Goal: Information Seeking & Learning: Learn about a topic

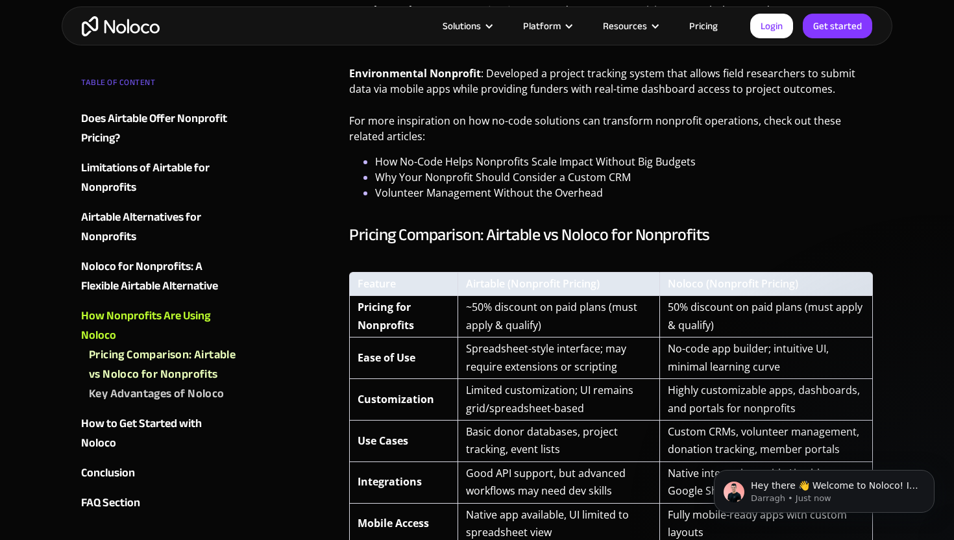
scroll to position [2613, 0]
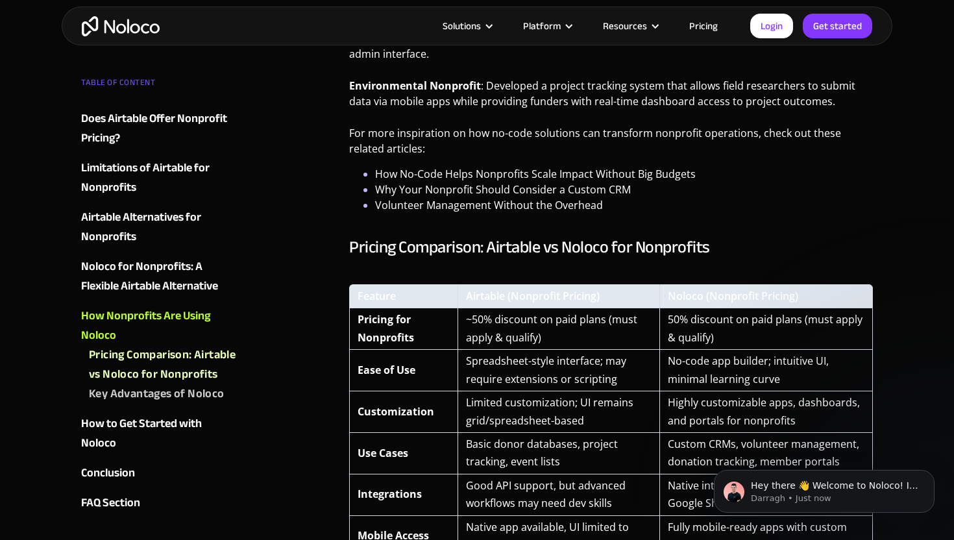
click at [712, 30] on link "Pricing" at bounding box center [703, 26] width 61 height 17
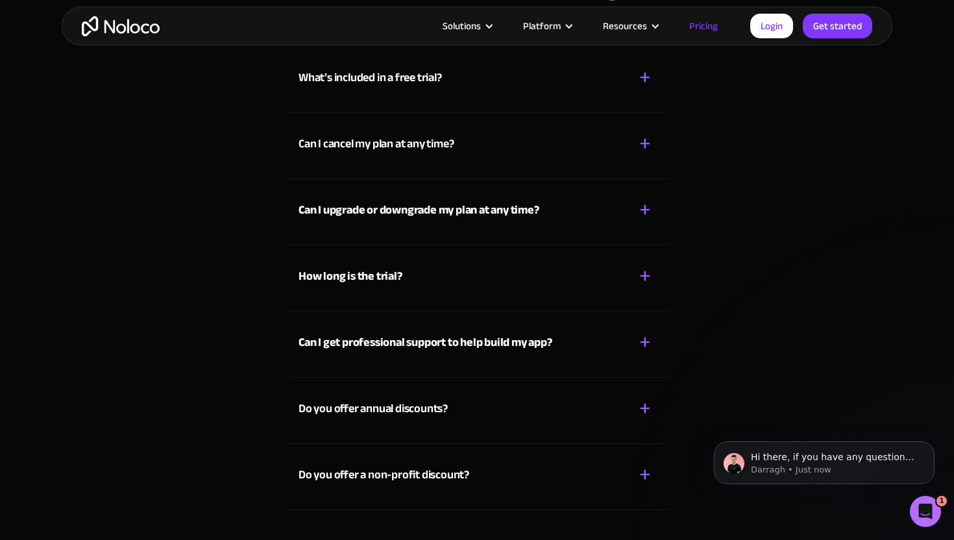
scroll to position [5875, 0]
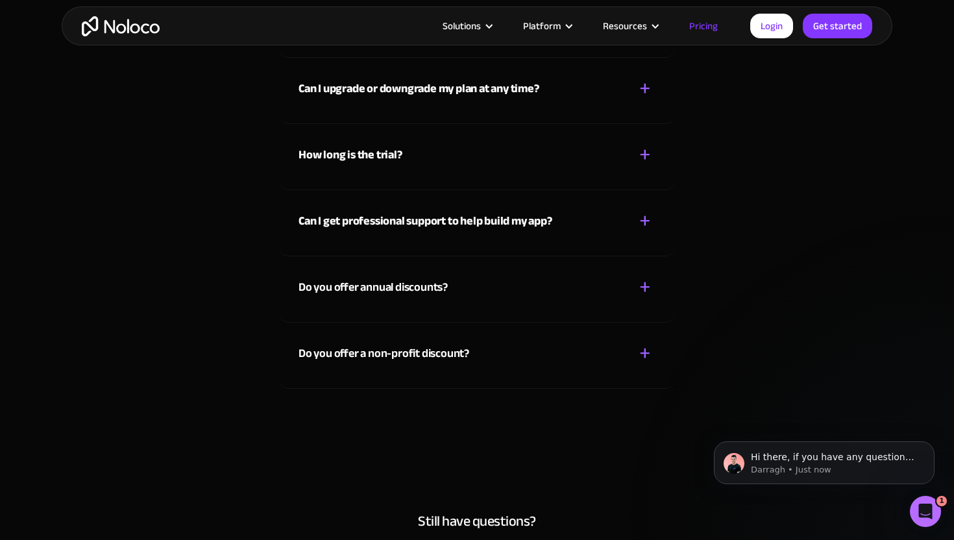
click at [439, 363] on div "Do you offer a non-profit discount?" at bounding box center [383, 353] width 171 height 19
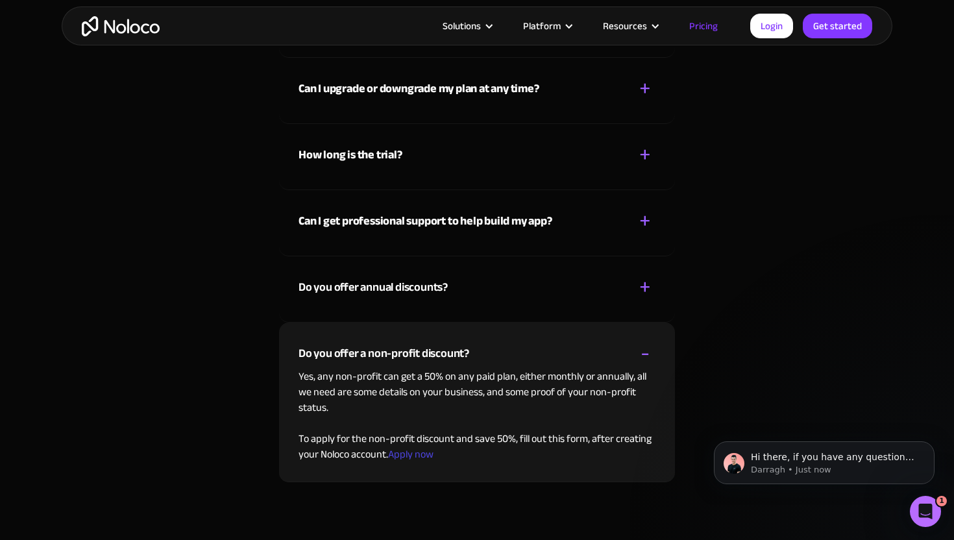
click at [117, 28] on img "home" at bounding box center [121, 26] width 78 height 20
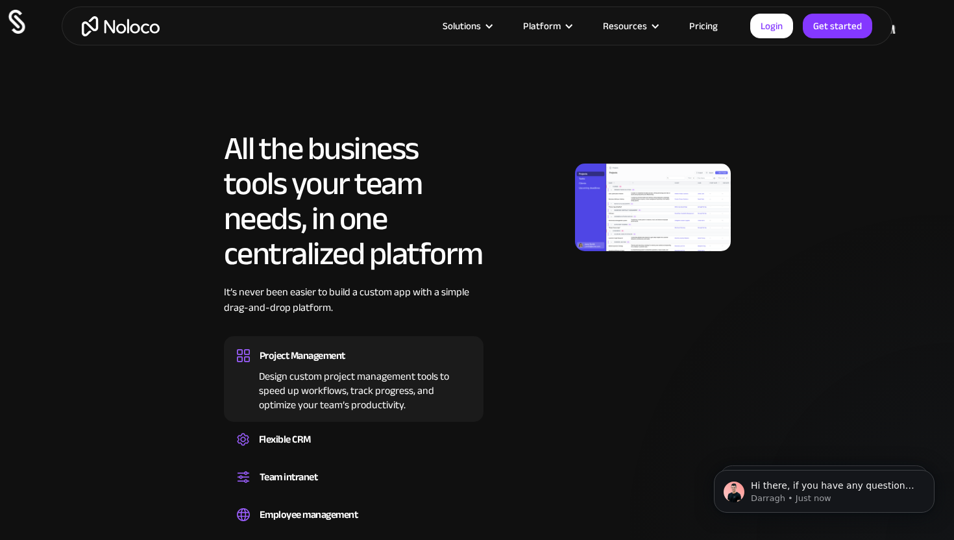
scroll to position [646, 0]
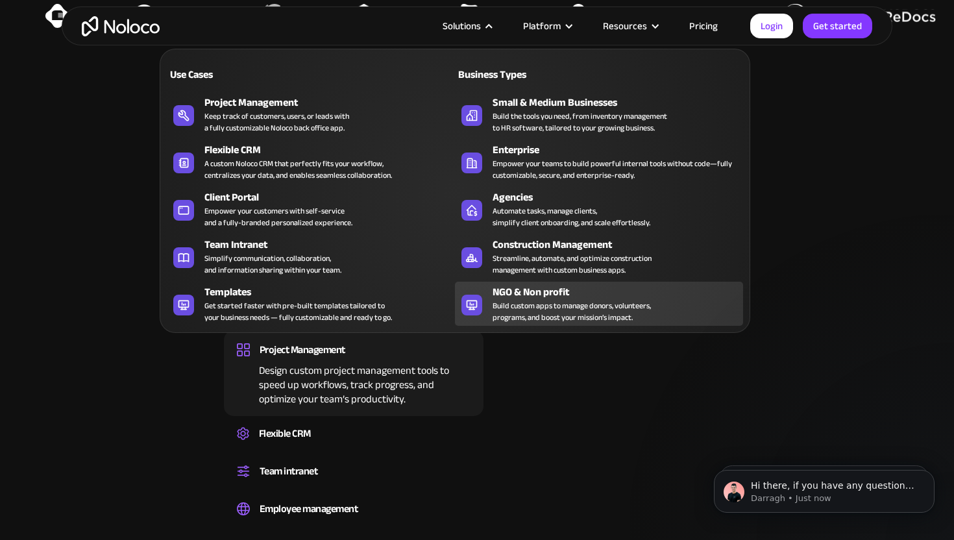
click at [562, 320] on div "Build custom apps to manage donors, volunteers, programs, and boost your missio…" at bounding box center [571, 311] width 158 height 23
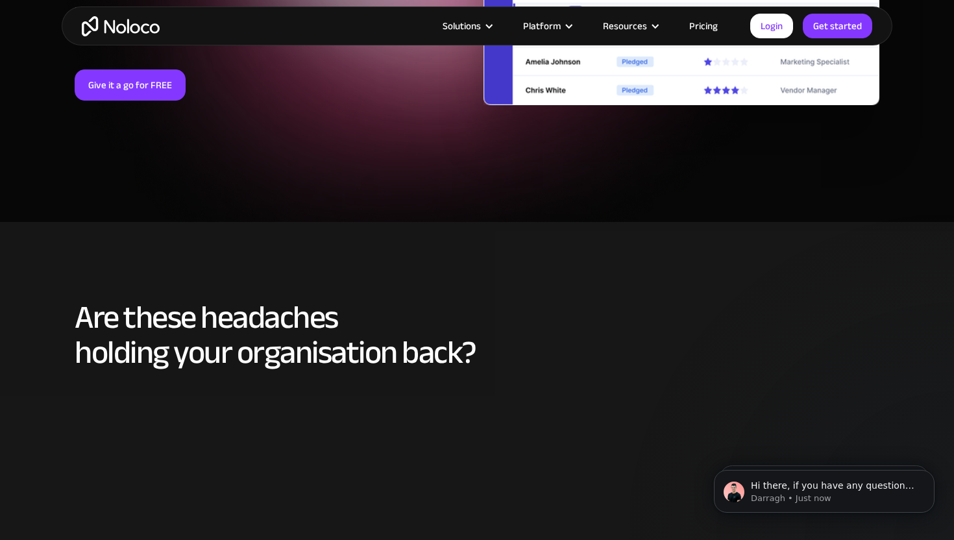
scroll to position [348, 0]
